Goal: Task Accomplishment & Management: Use online tool/utility

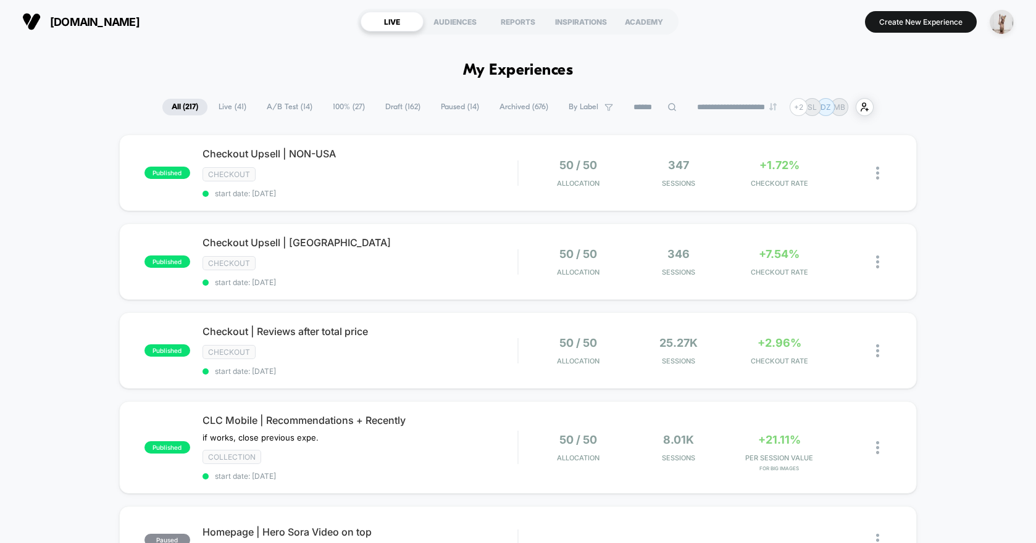
click at [957, 115] on div "**********" at bounding box center [518, 107] width 1036 height 18
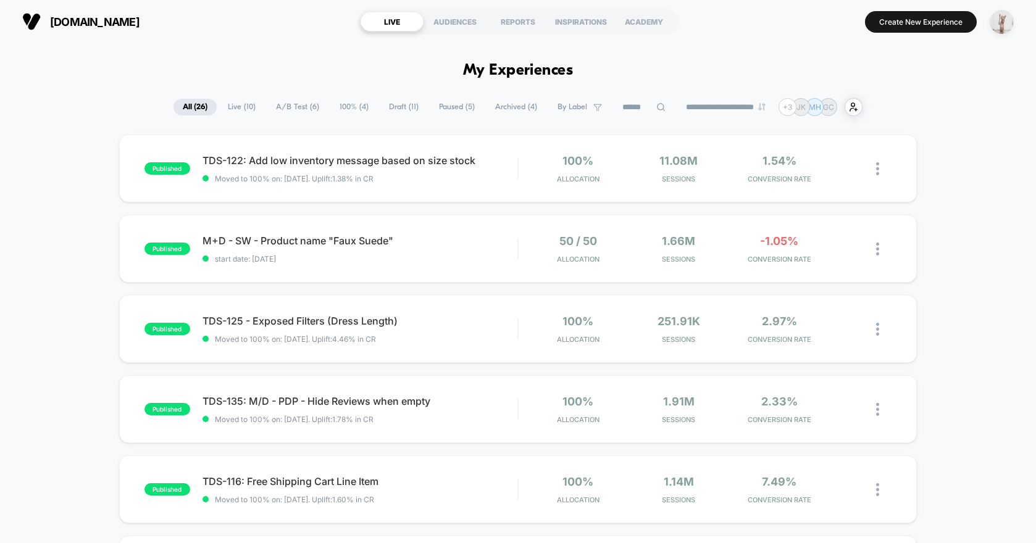
click at [998, 15] on img "button" at bounding box center [1001, 22] width 24 height 24
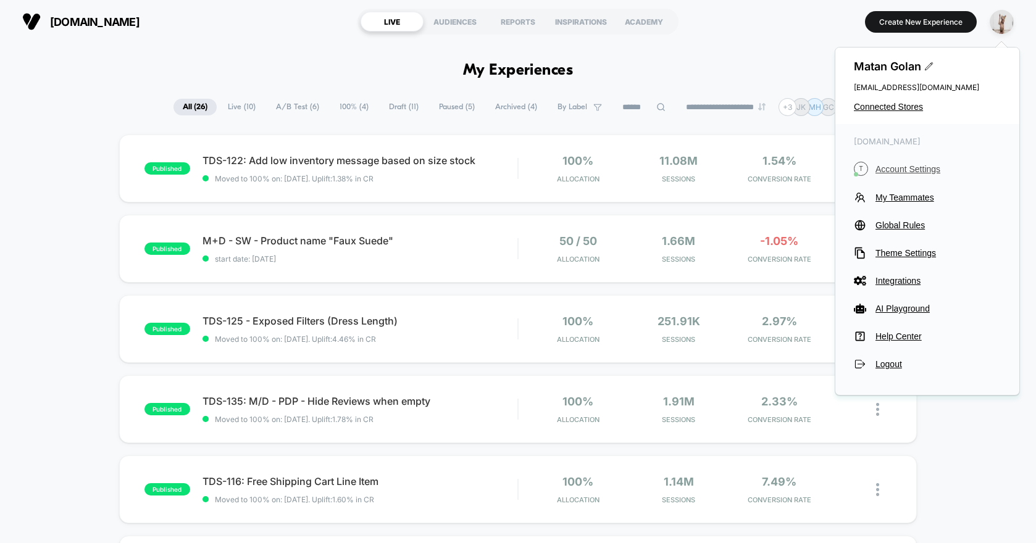
click at [883, 169] on span "Account Settings" at bounding box center [937, 169] width 125 height 10
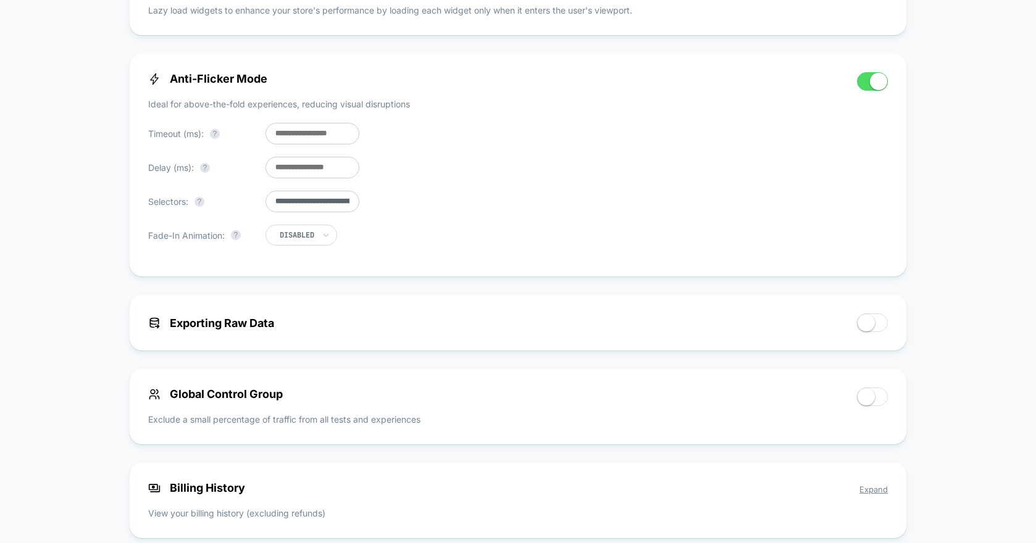
scroll to position [915, 0]
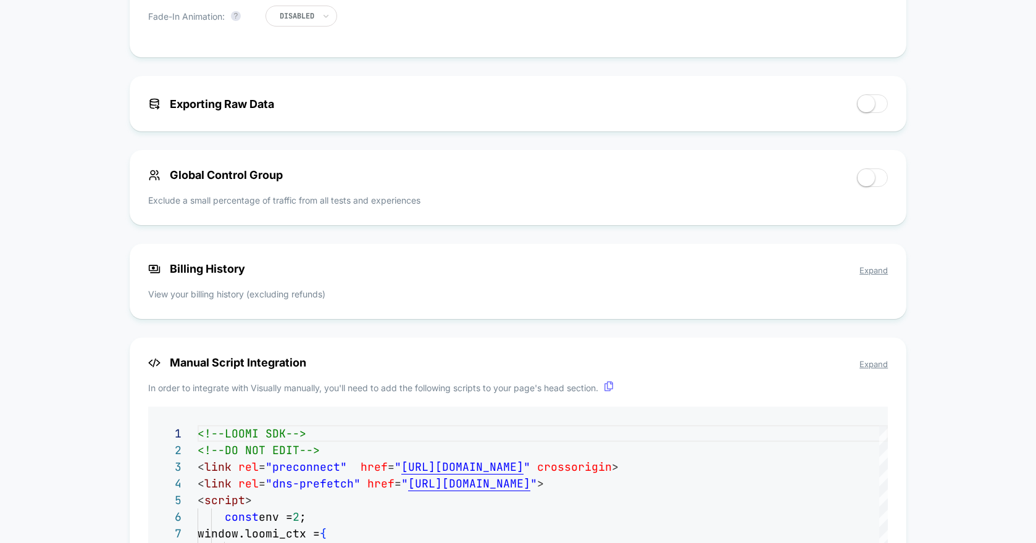
click at [864, 273] on span "Expand" at bounding box center [873, 270] width 28 height 10
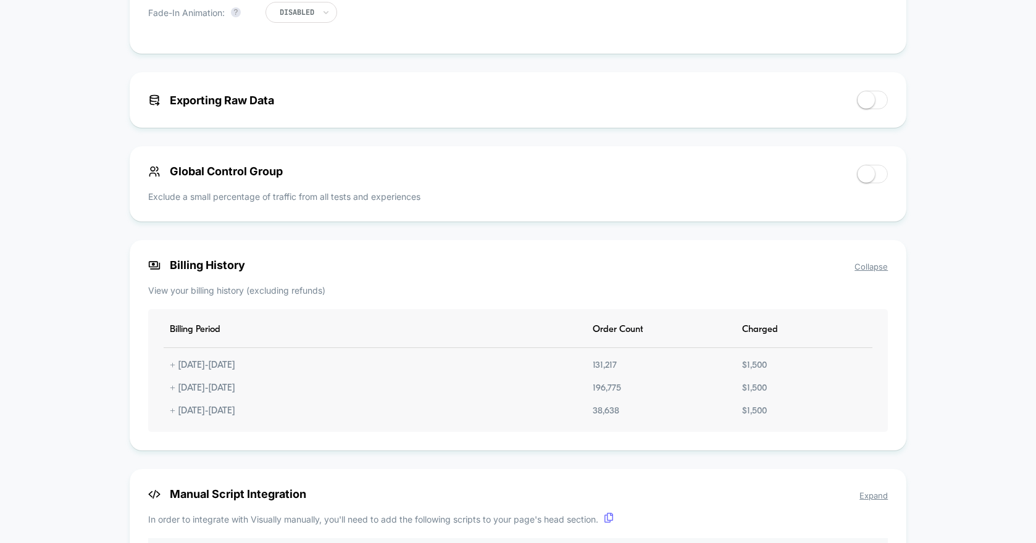
scroll to position [920, 0]
click at [87, 354] on div "< Back to Homepage [DOMAIN_NAME] Account Settings Your subscription is Active P…" at bounding box center [518, 23] width 1036 height 1801
click at [928, 364] on div "< Back to Homepage [DOMAIN_NAME] Account Settings Your subscription is Active P…" at bounding box center [518, 23] width 1036 height 1801
click at [213, 370] on div "+ [DATE] - [DATE]" at bounding box center [203, 364] width 78 height 10
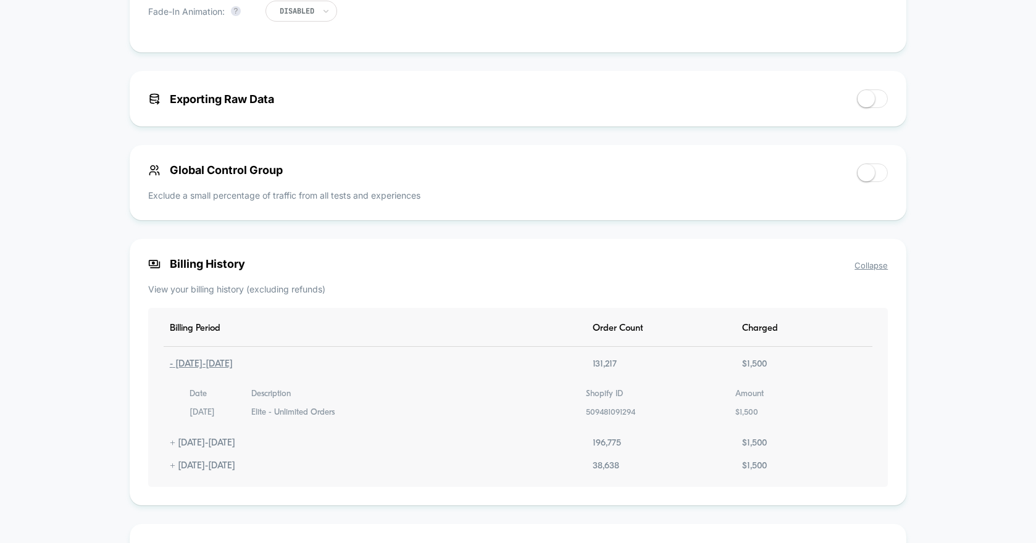
click at [213, 370] on div "- [DATE] - [DATE]" at bounding box center [201, 364] width 75 height 10
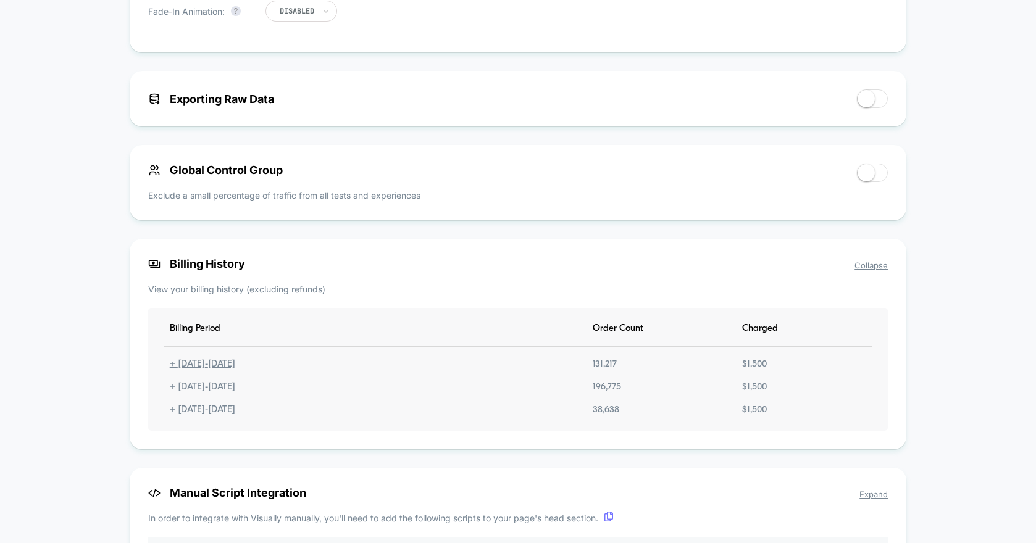
click at [213, 370] on div "+ [DATE] - [DATE]" at bounding box center [203, 364] width 78 height 10
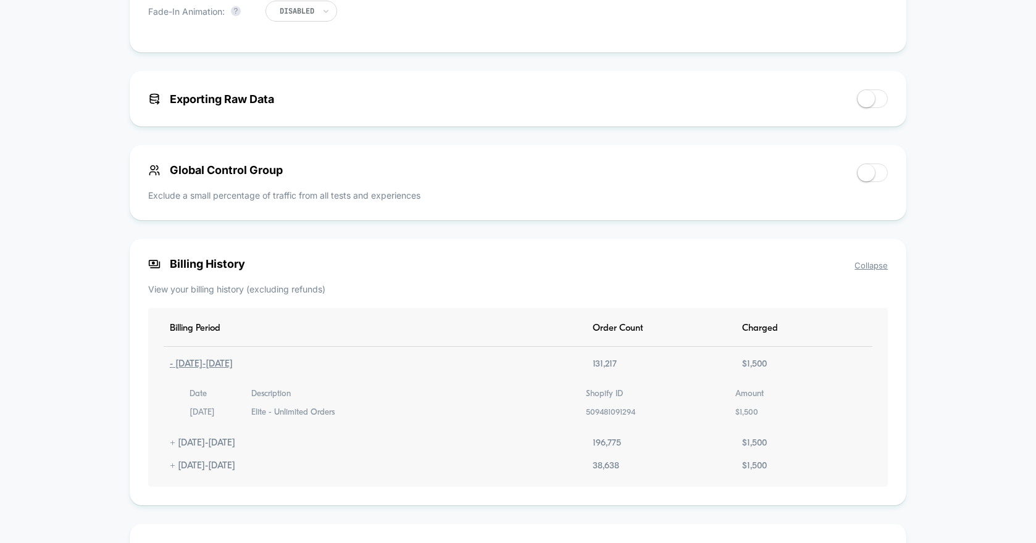
click at [128, 388] on div "< Back to Homepage [DOMAIN_NAME] Account Settings Your subscription is Active P…" at bounding box center [518, 51] width 1036 height 1857
click at [214, 370] on div "- [DATE] - [DATE]" at bounding box center [201, 364] width 75 height 10
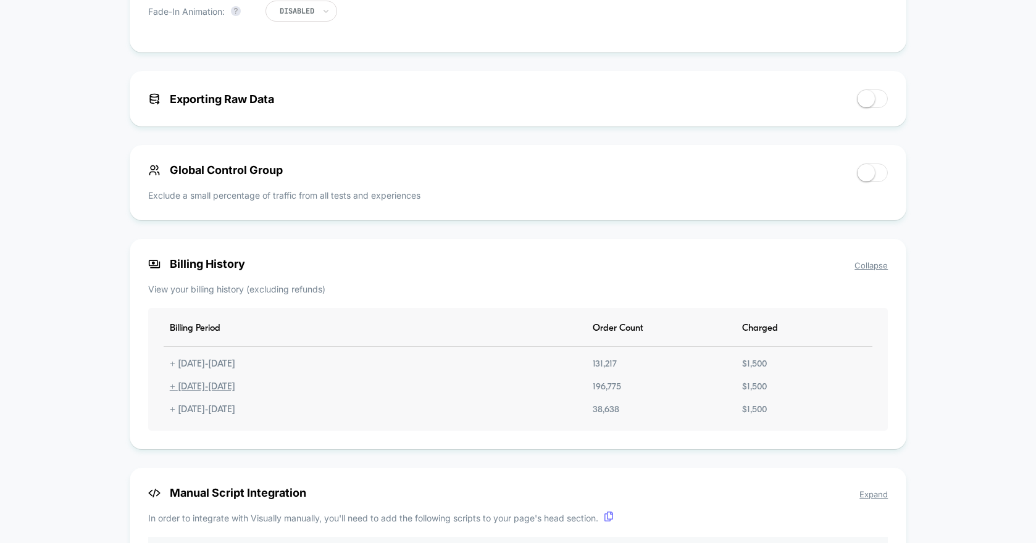
click at [241, 393] on div "+ [DATE] - [DATE]" at bounding box center [203, 387] width 78 height 10
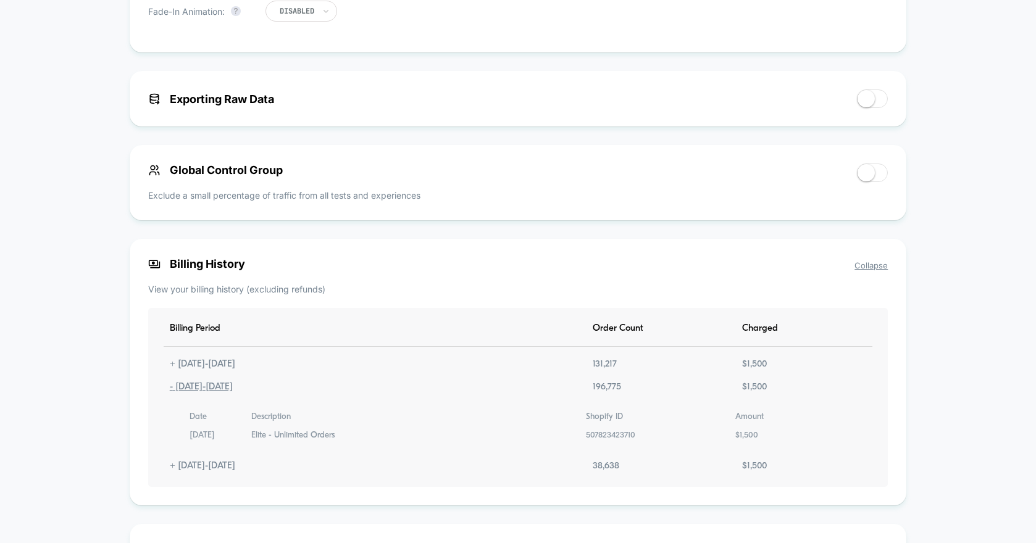
click at [239, 393] on div "- [DATE] - [DATE]" at bounding box center [201, 387] width 75 height 10
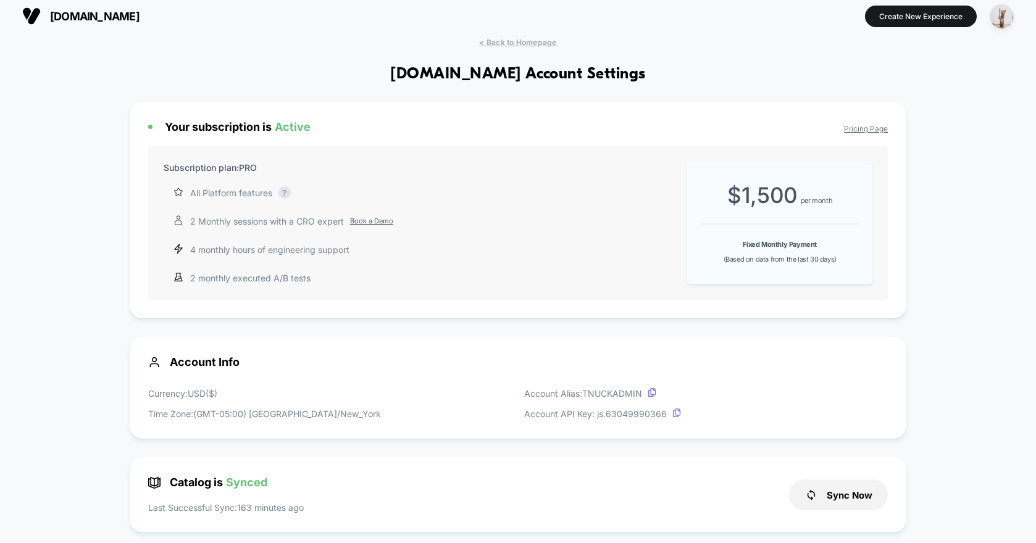
scroll to position [0, 0]
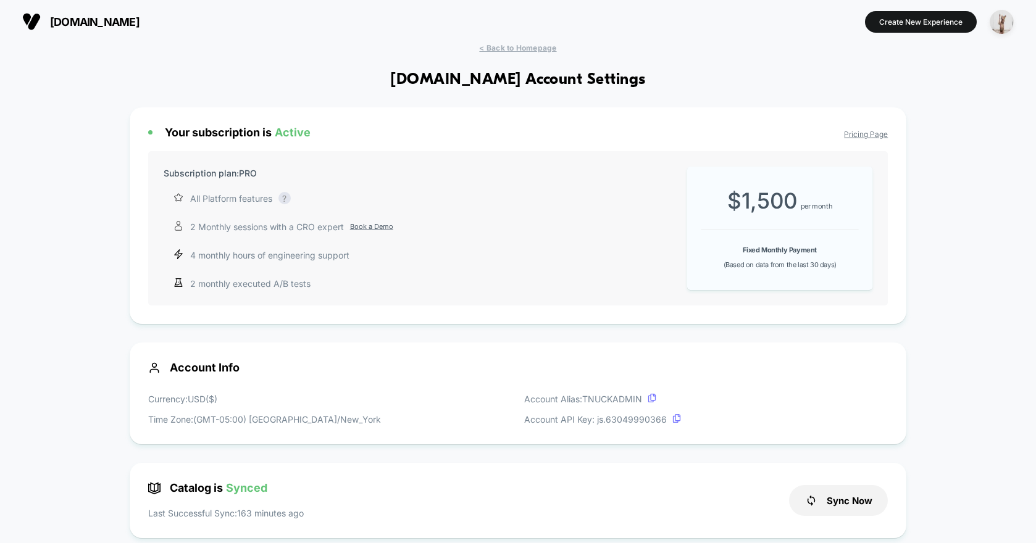
click at [575, 87] on h1 "[DOMAIN_NAME] Account Settings" at bounding box center [517, 80] width 255 height 18
drag, startPoint x: 618, startPoint y: 77, endPoint x: 315, endPoint y: 61, distance: 303.5
click at [495, 45] on span "< Back to Homepage" at bounding box center [517, 47] width 77 height 9
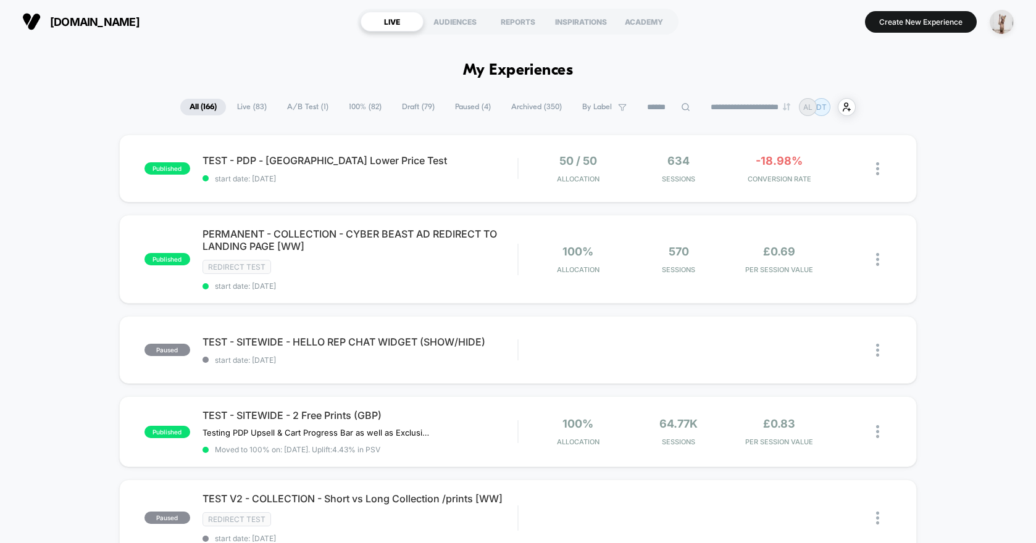
click at [655, 107] on input at bounding box center [669, 107] width 62 height 15
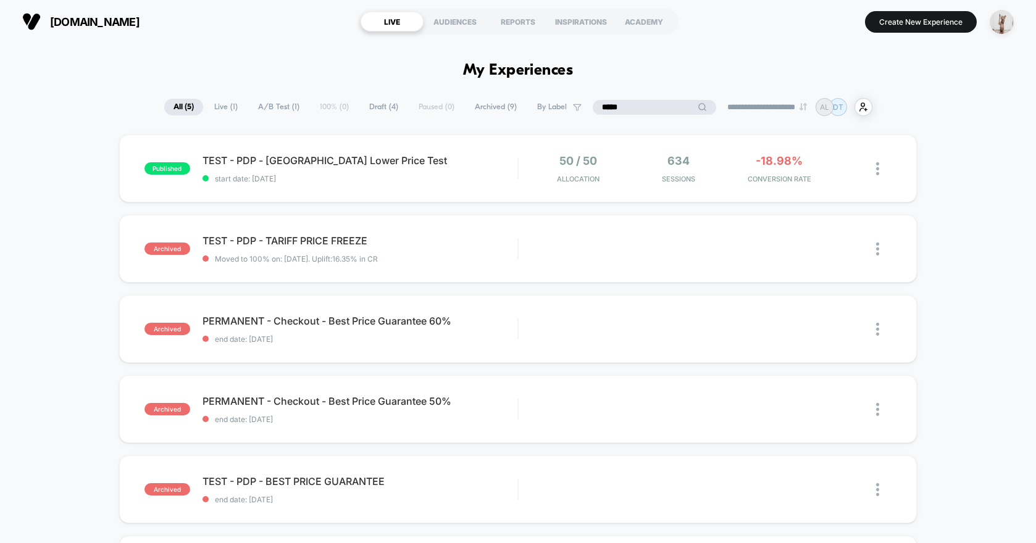
type input "*****"
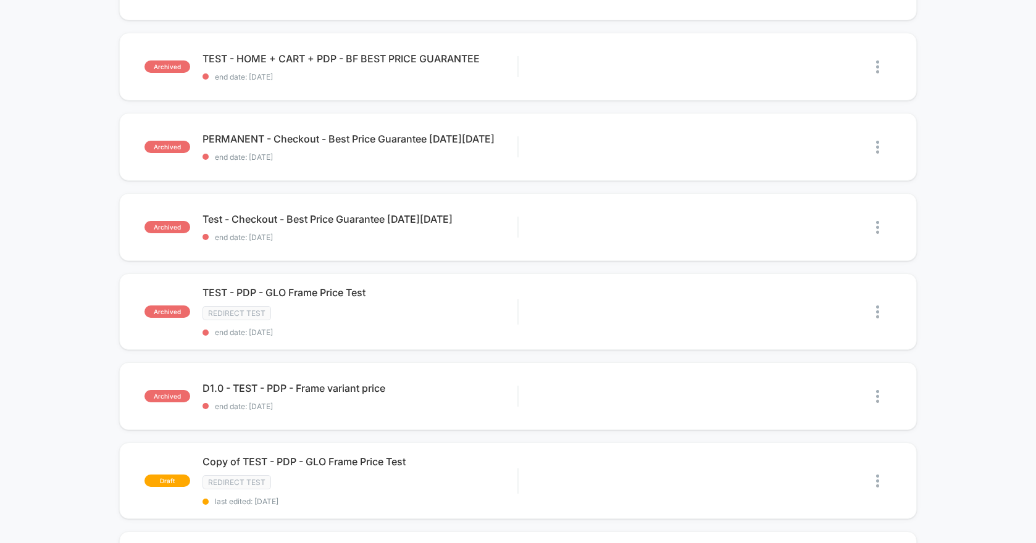
scroll to position [673, 0]
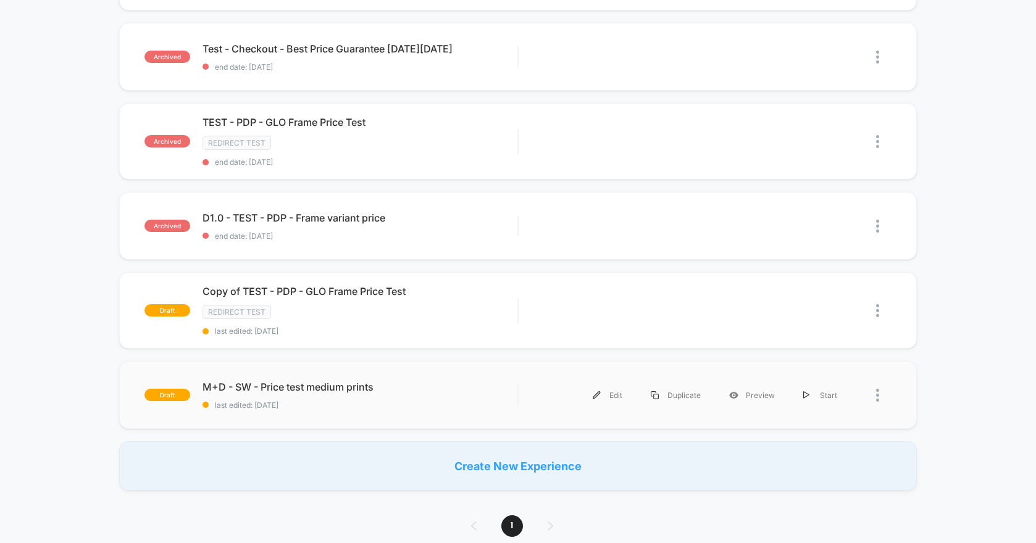
click at [275, 412] on div "draft M+D - SW - Price test medium prints last edited: 7/29/2025 Edit Duplicate…" at bounding box center [517, 395] width 797 height 68
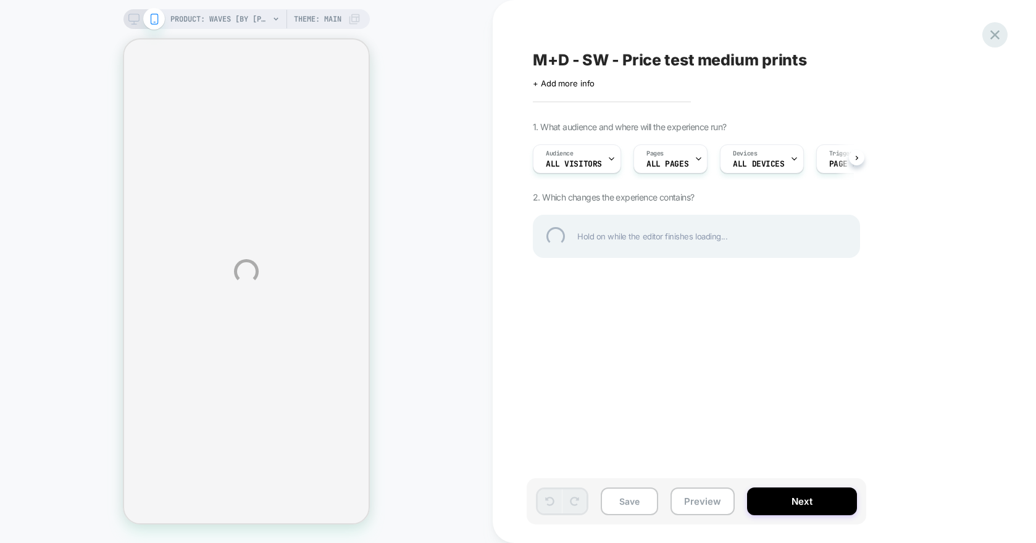
click at [999, 36] on div at bounding box center [994, 34] width 25 height 25
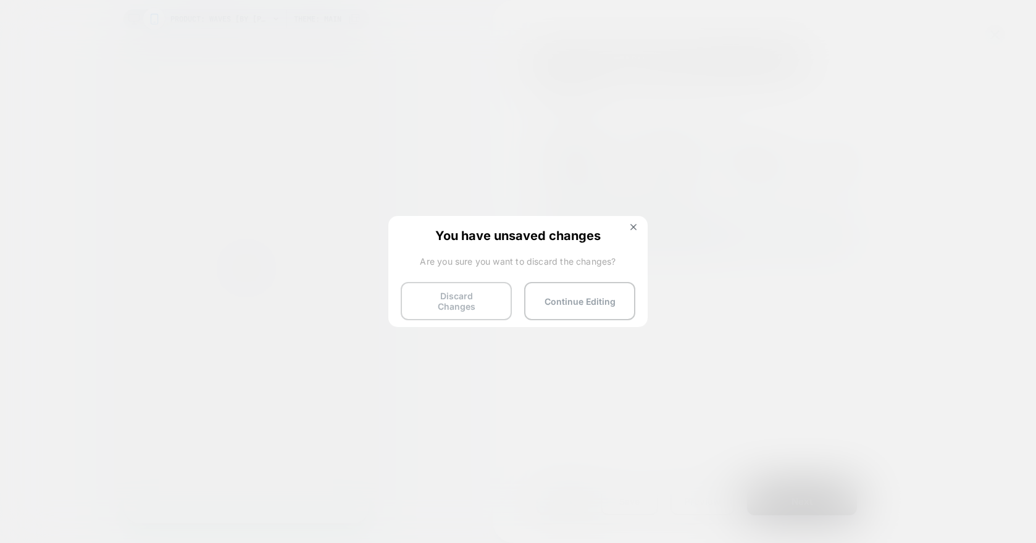
click at [444, 287] on button "Discard Changes" at bounding box center [456, 301] width 111 height 38
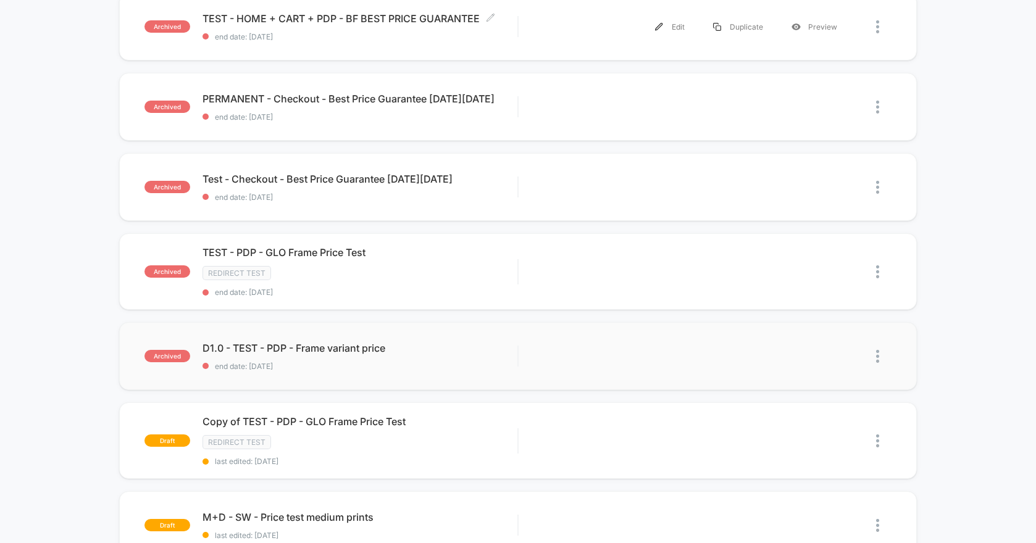
scroll to position [646, 0]
